Goal: Task Accomplishment & Management: Use online tool/utility

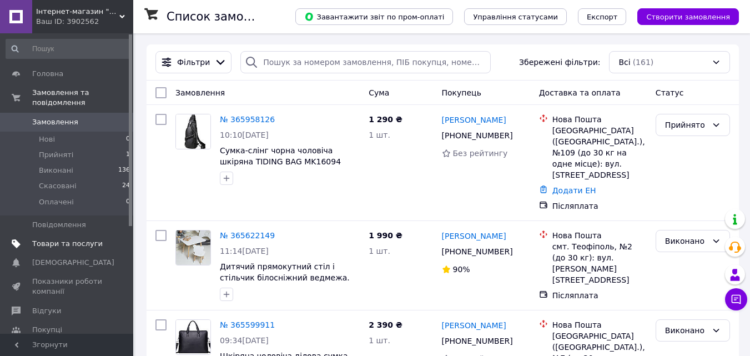
click at [78, 239] on span "Товари та послуги" at bounding box center [67, 244] width 71 height 10
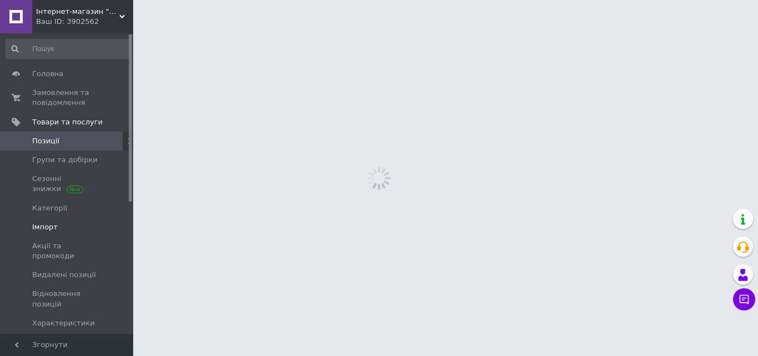
click at [51, 225] on span "Імпорт" at bounding box center [45, 227] width 26 height 10
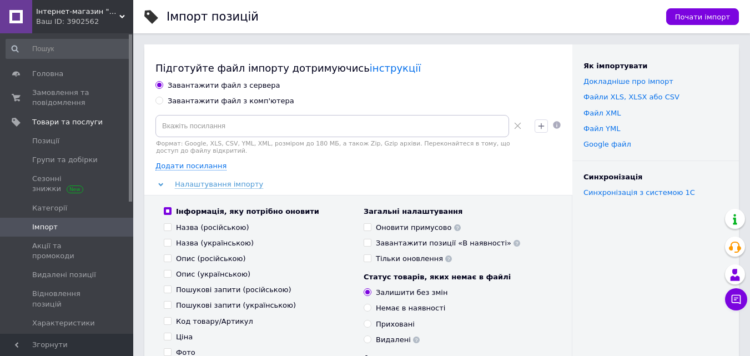
click at [203, 103] on div "Завантажити файл з комп'ютера" at bounding box center [231, 101] width 127 height 10
click at [163, 103] on input "Завантажити файл з комп'ютера" at bounding box center [158, 100] width 7 height 7
radio input "true"
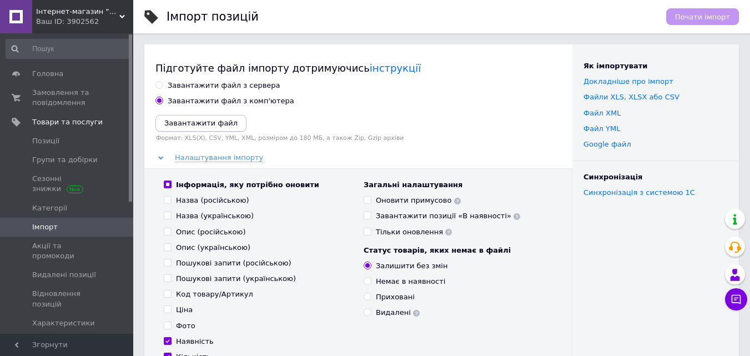
click at [193, 121] on icon "Завантажити файл" at bounding box center [200, 123] width 73 height 8
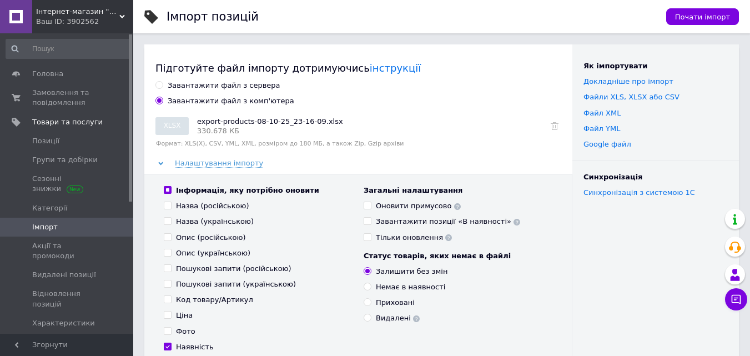
click at [167, 189] on input "Інформація, яку потрібно оновити" at bounding box center [167, 189] width 7 height 7
checkbox input "false"
click at [167, 189] on input "Інформація, яку потрібно оновити" at bounding box center [167, 189] width 7 height 7
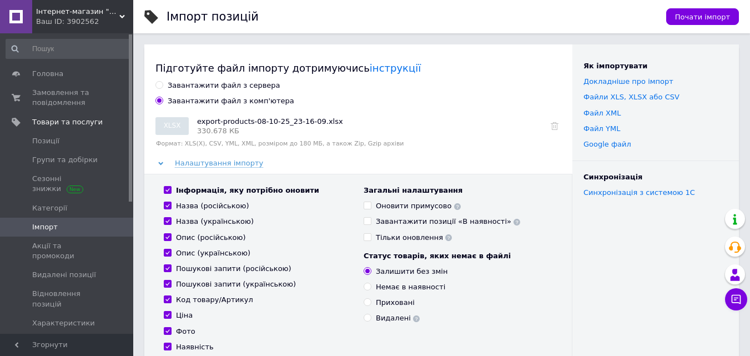
checkbox input "true"
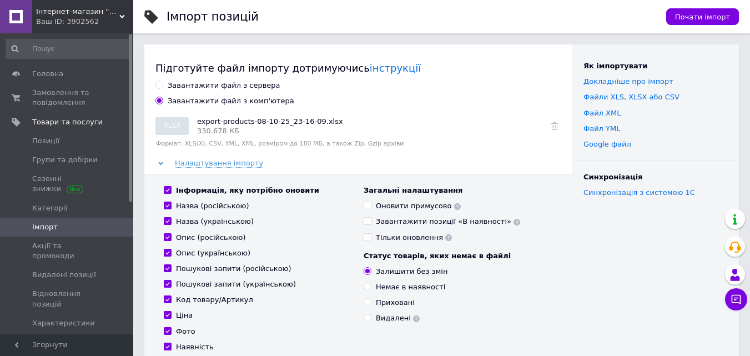
checkbox input "true"
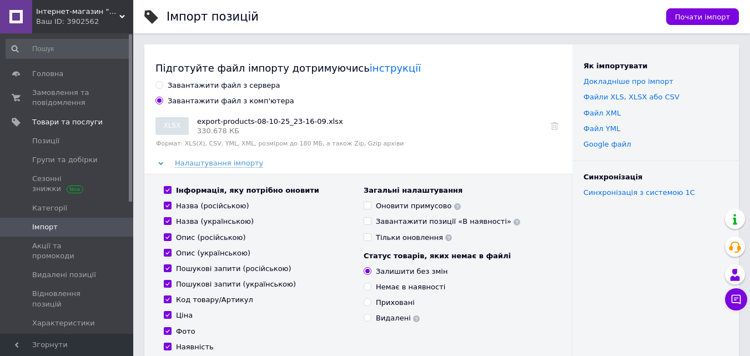
checkbox input "true"
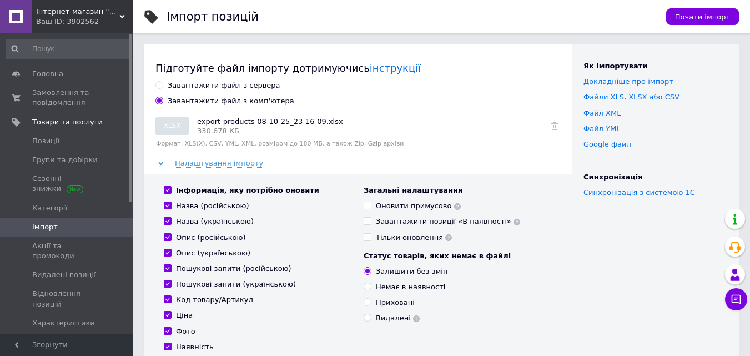
checkbox input "true"
click at [167, 189] on input "Інформація, яку потрібно оновити" at bounding box center [167, 189] width 7 height 7
checkbox input "false"
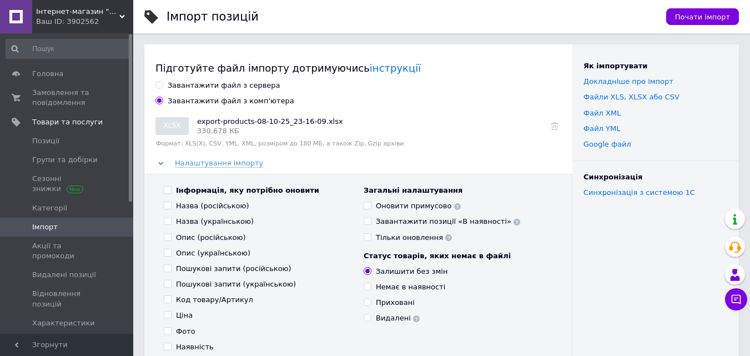
checkbox input "false"
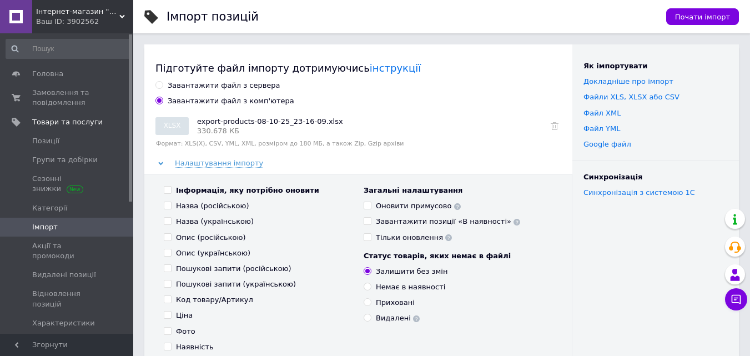
checkbox input "false"
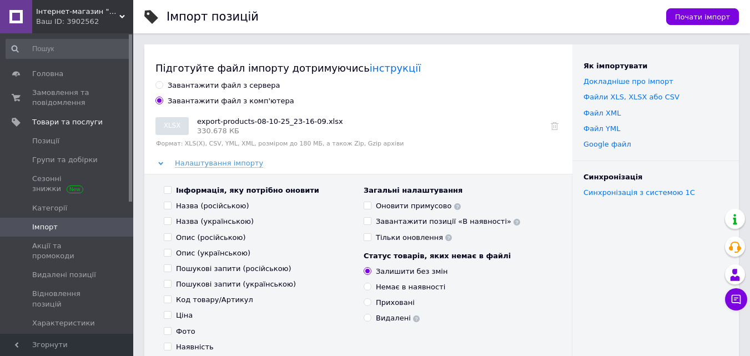
checkbox input "false"
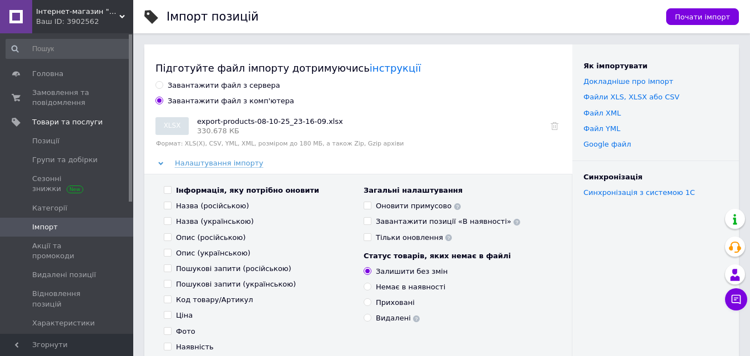
checkbox input "false"
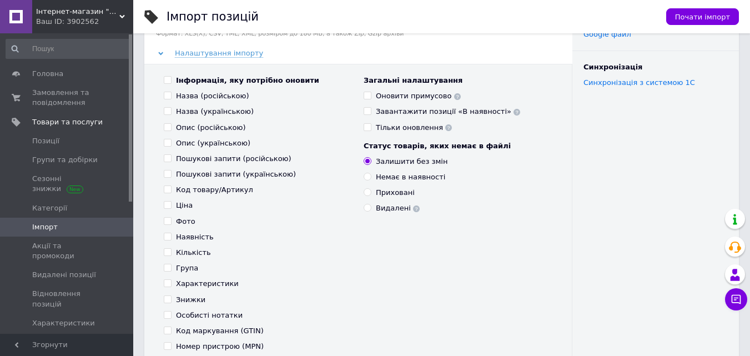
scroll to position [111, 0]
click at [168, 295] on input "Знижки" at bounding box center [167, 297] width 7 height 7
checkbox input "true"
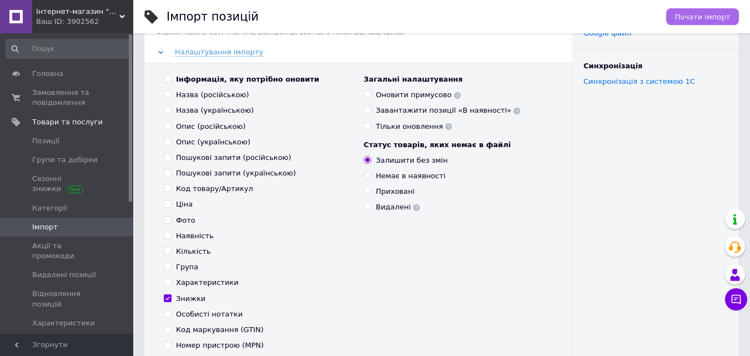
click at [692, 21] on span "Почати імпорт" at bounding box center [702, 17] width 55 height 8
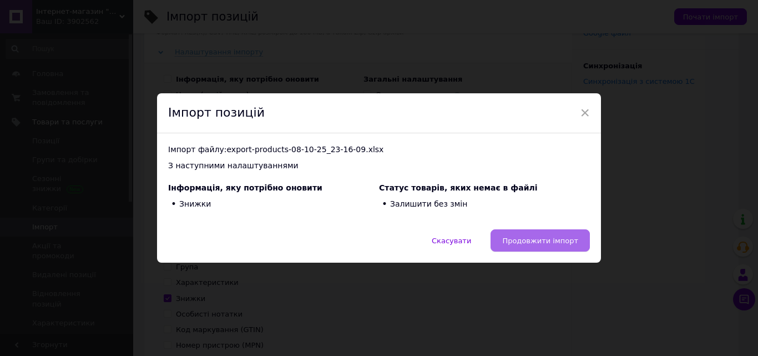
click at [551, 237] on span "Продовжити імпорт" at bounding box center [540, 241] width 76 height 8
